Goal: Task Accomplishment & Management: Manage account settings

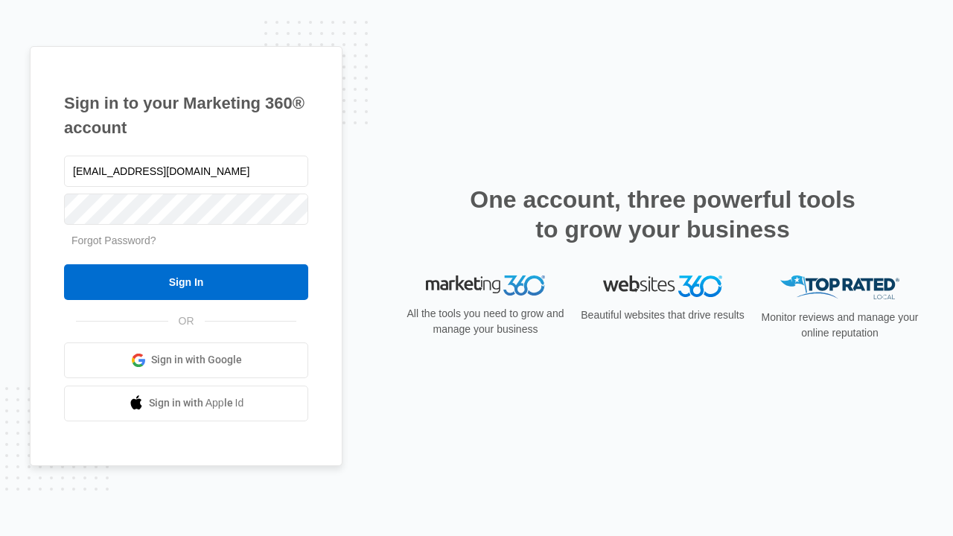
type input "dankie614@gmail.com"
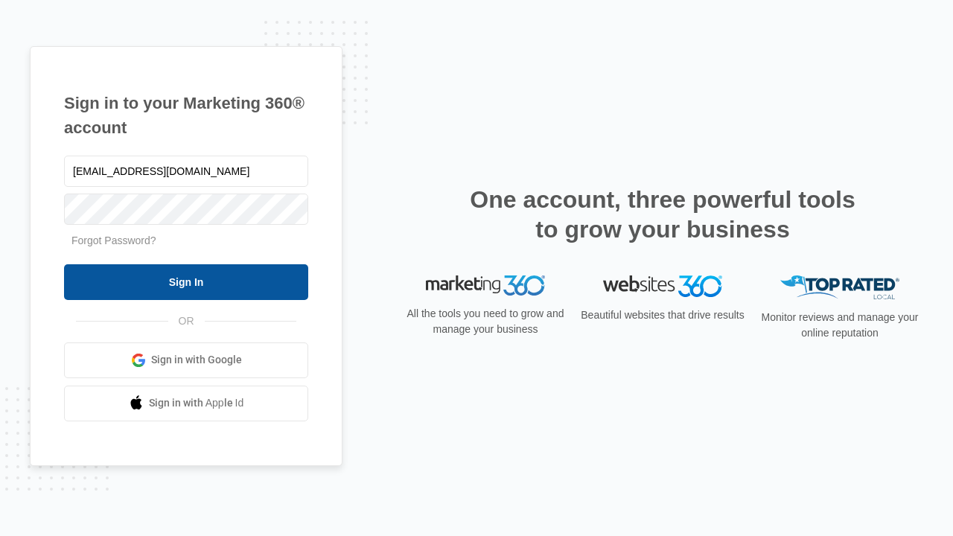
click at [186, 282] on input "Sign In" at bounding box center [186, 282] width 244 height 36
